Goal: Transaction & Acquisition: Download file/media

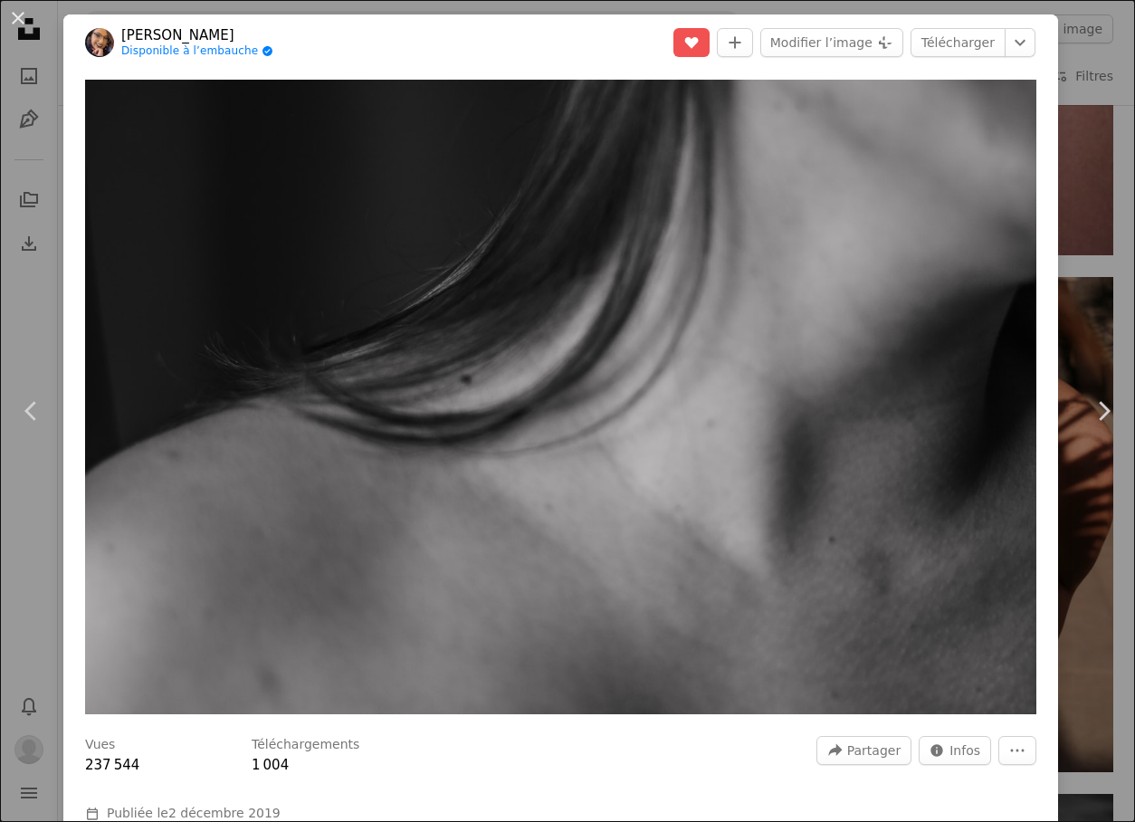
scroll to position [1898, 0]
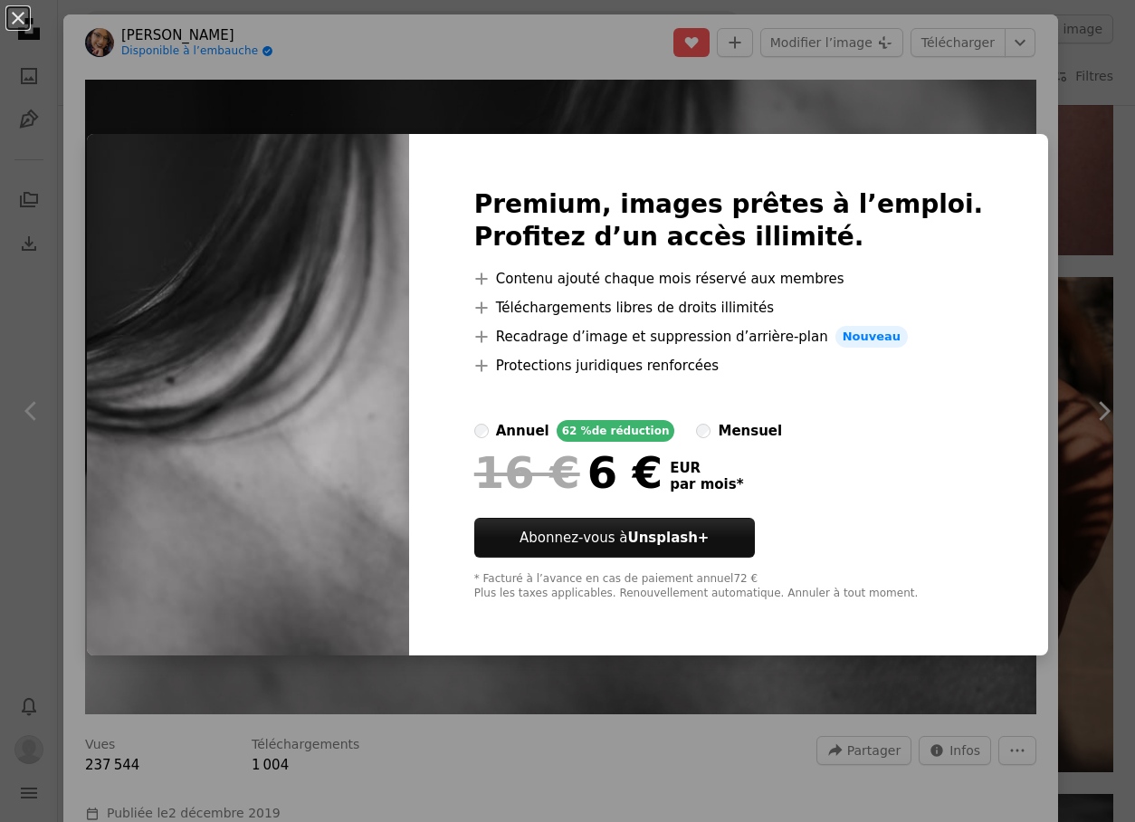
click at [777, 117] on div "An X shape Premium, images prêtes à l’emploi. Profitez d’un accès illimité. A p…" at bounding box center [567, 411] width 1135 height 822
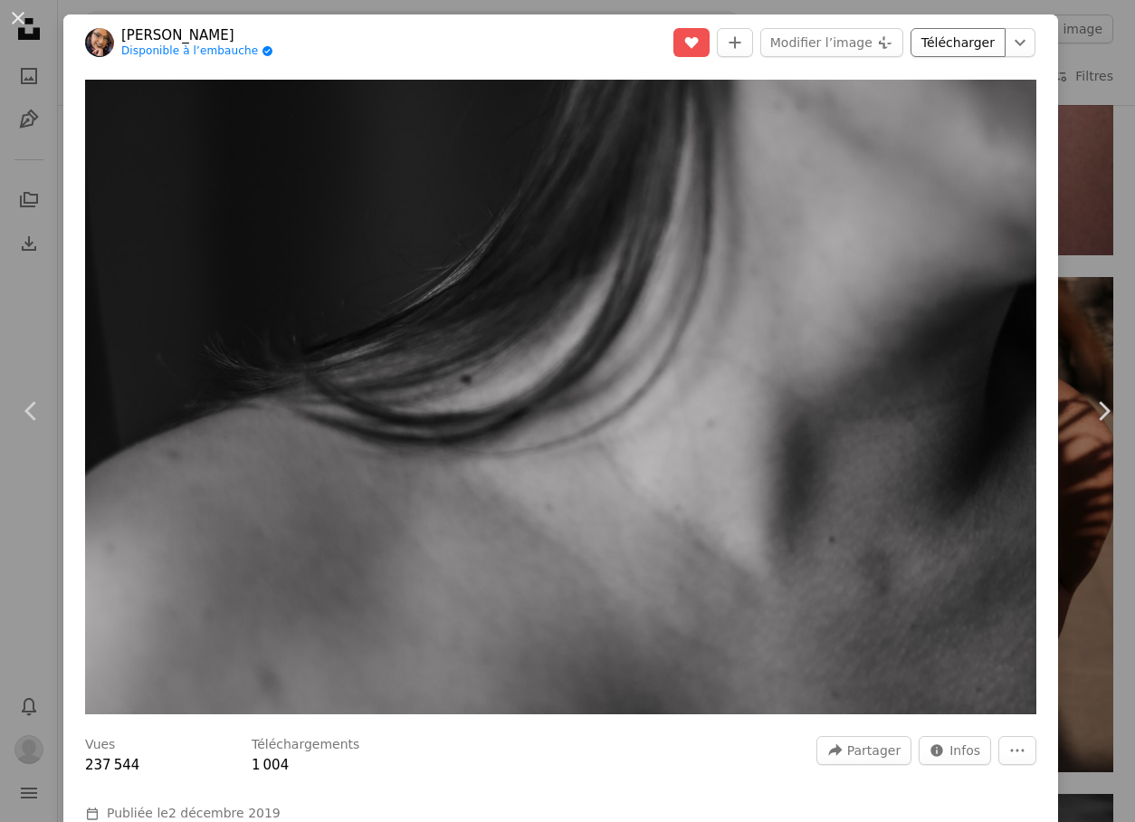
click at [926, 49] on link "Télécharger" at bounding box center [957, 42] width 95 height 29
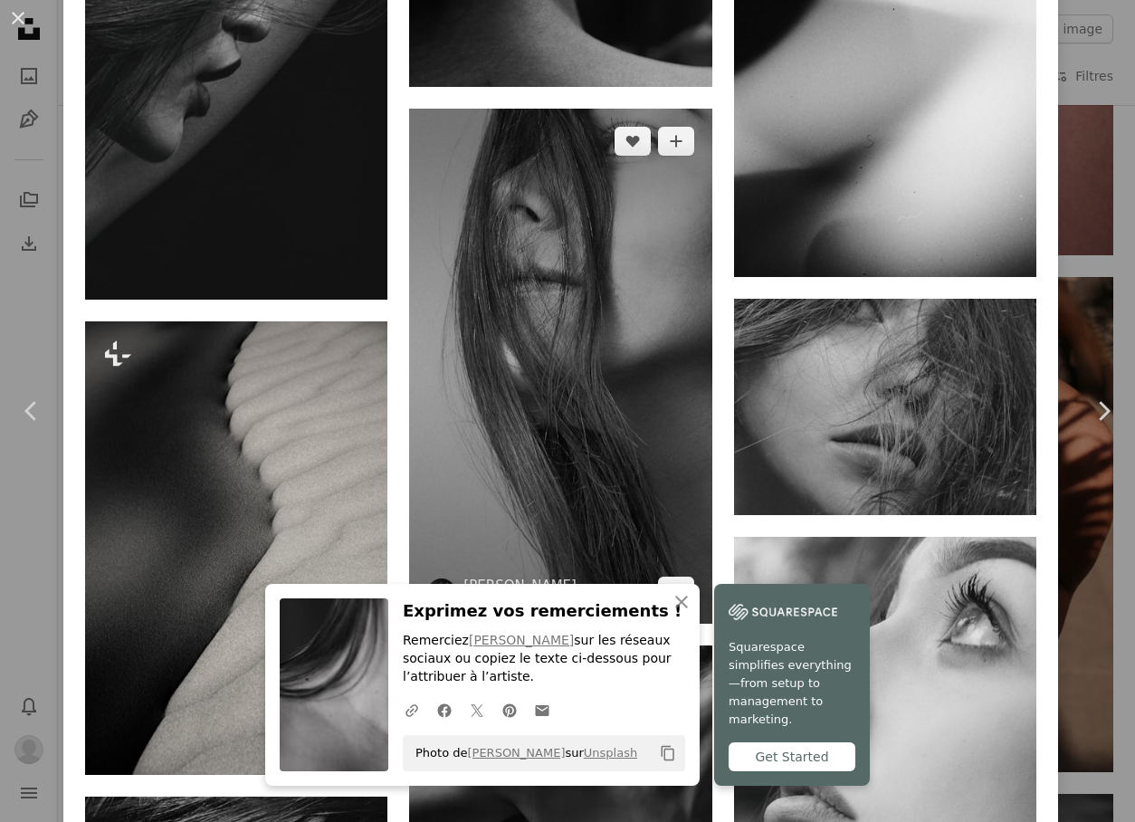
scroll to position [3003, 0]
